Goal: Task Accomplishment & Management: Complete application form

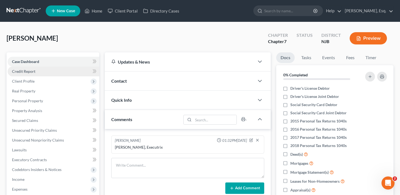
click at [50, 74] on link "Credit Report" at bounding box center [54, 71] width 92 height 10
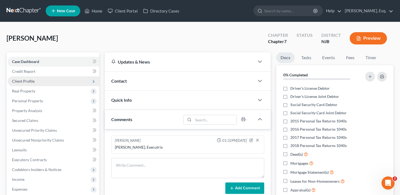
click at [50, 82] on span "Client Profile" at bounding box center [54, 81] width 92 height 10
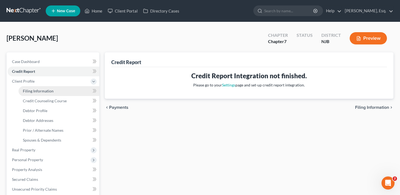
click at [50, 94] on link "Filing Information" at bounding box center [59, 91] width 81 height 10
select select "1"
select select "0"
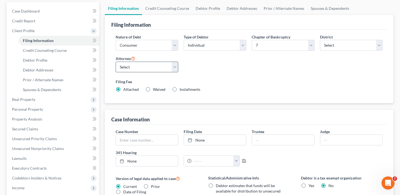
scroll to position [57, 0]
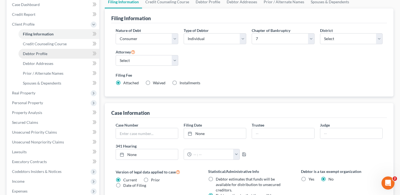
click at [59, 54] on link "Debtor Profile" at bounding box center [59, 54] width 81 height 10
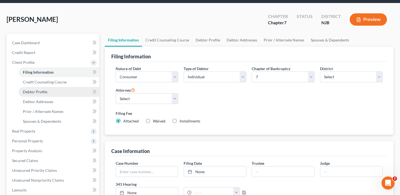
select select "4"
select select "0"
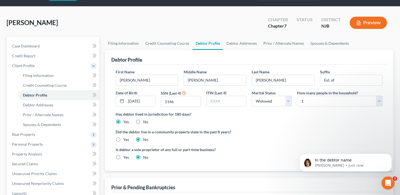
scroll to position [17, 0]
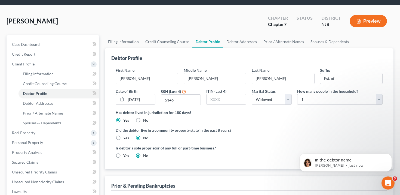
click at [259, 153] on div "Is debtor a sole proprietor of any full or part-time business? Yes No" at bounding box center [249, 154] width 273 height 18
